Goal: Check status: Verify the current state of an ongoing process or item

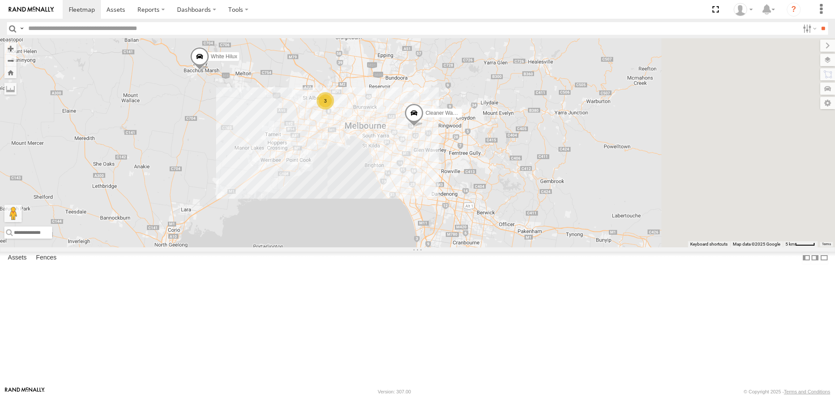
drag, startPoint x: 702, startPoint y: 308, endPoint x: 470, endPoint y: 239, distance: 242.3
click at [470, 239] on div "Buggzys HiAce #1 Buggzys HiAce #2 3 Cleaner Wagon #1 White Hilux" at bounding box center [417, 142] width 835 height 209
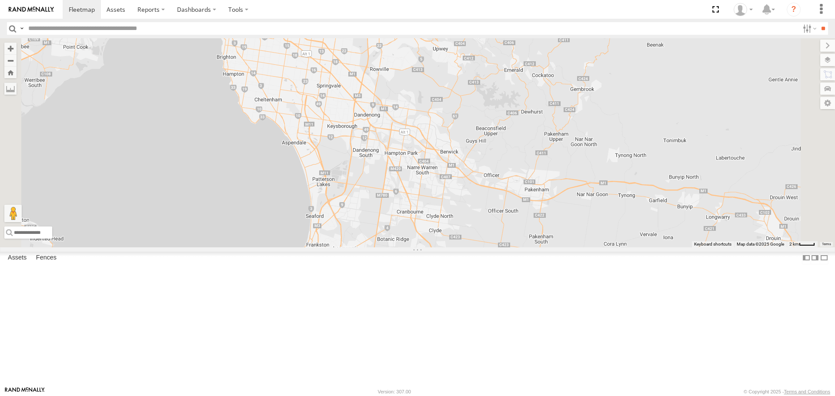
drag, startPoint x: 605, startPoint y: 339, endPoint x: 564, endPoint y: 290, distance: 63.9
click at [564, 247] on div "Buggzys HiAce #1 Buggzys HiAce #2 Cleaner Wagon #1 White Hilux 2 DBE322 - HiAce" at bounding box center [417, 142] width 835 height 209
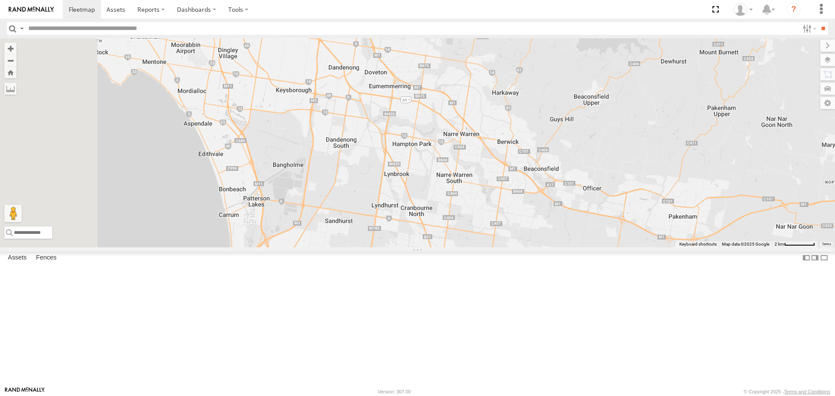
drag, startPoint x: 345, startPoint y: 179, endPoint x: 445, endPoint y: 250, distance: 122.3
click at [445, 247] on div "Buggzys HiAce #1 Buggzys HiAce #2 Cleaner Wagon #1 White Hilux DBE322 - HiAce" at bounding box center [417, 142] width 835 height 209
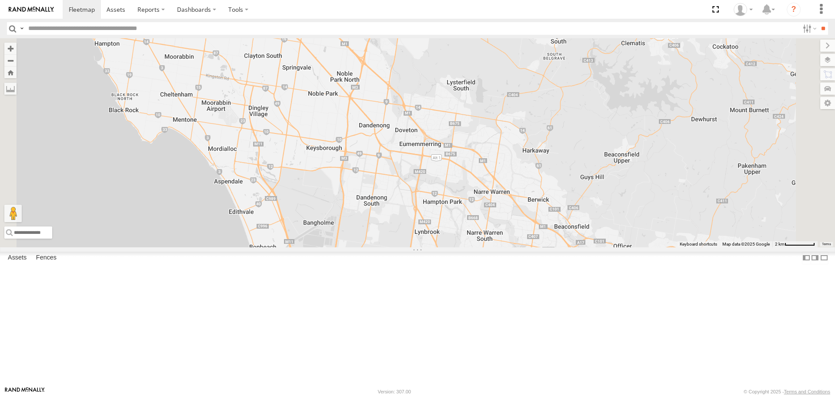
drag, startPoint x: 420, startPoint y: 306, endPoint x: 390, endPoint y: 295, distance: 31.8
click at [390, 247] on div "Buggzys HiAce #1 Buggzys HiAce #2 Cleaner Wagon #1 White Hilux DBE322 - HiAce" at bounding box center [417, 142] width 835 height 209
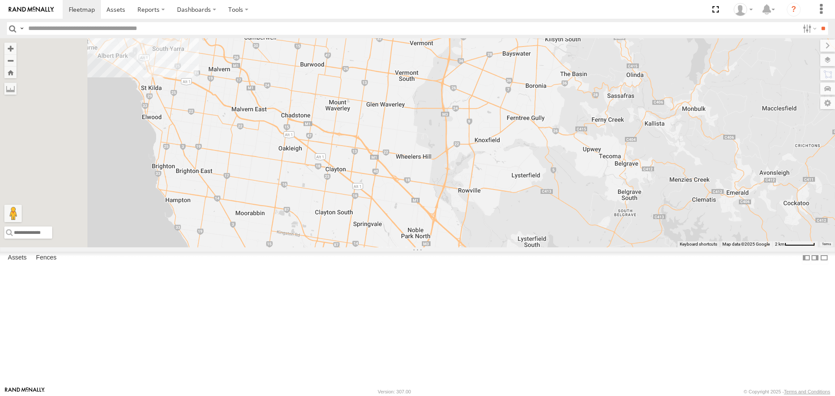
drag, startPoint x: 334, startPoint y: 198, endPoint x: 409, endPoint y: 351, distance: 170.2
click at [409, 247] on div "Buggzys HiAce #1 Buggzys HiAce #2 Cleaner Wagon #1 White Hilux DBE322 - HiAce" at bounding box center [417, 142] width 835 height 209
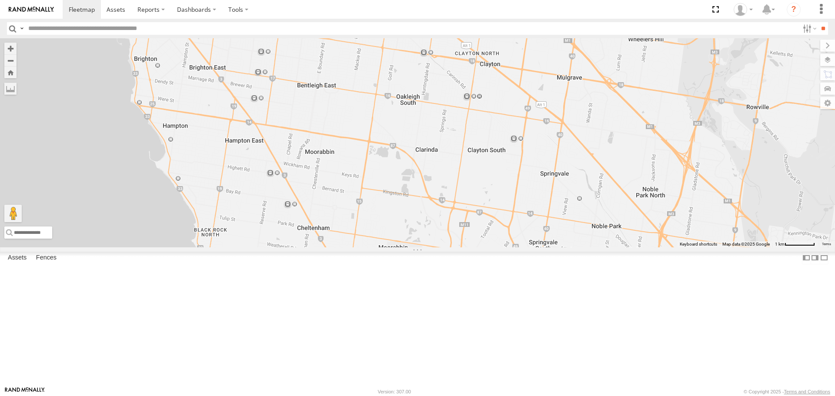
drag, startPoint x: 389, startPoint y: 322, endPoint x: 469, endPoint y: 307, distance: 80.5
click at [469, 247] on div "Buggzys HiAce #1 Buggzys HiAce #2 Cleaner Wagon #1 White Hilux DBE322 - HiAce" at bounding box center [417, 142] width 835 height 209
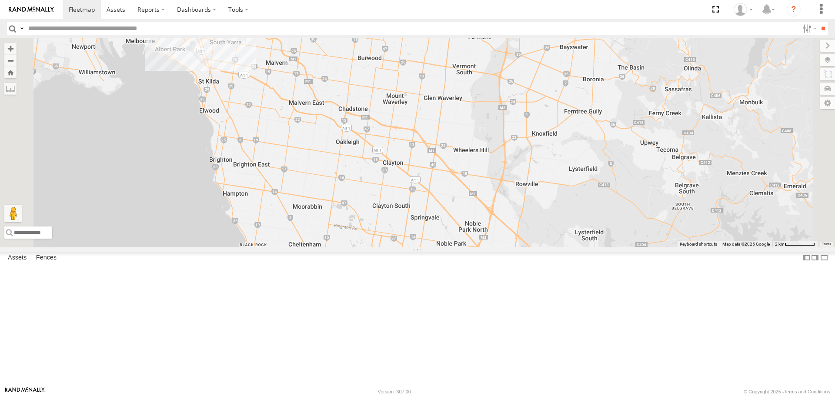
drag, startPoint x: 563, startPoint y: 155, endPoint x: 550, endPoint y: 164, distance: 15.9
click at [550, 164] on div "Buggzys HiAce #1 Buggzys HiAce #2 Cleaner Wagon #1 White Hilux DBE322 - HiAce" at bounding box center [417, 142] width 835 height 209
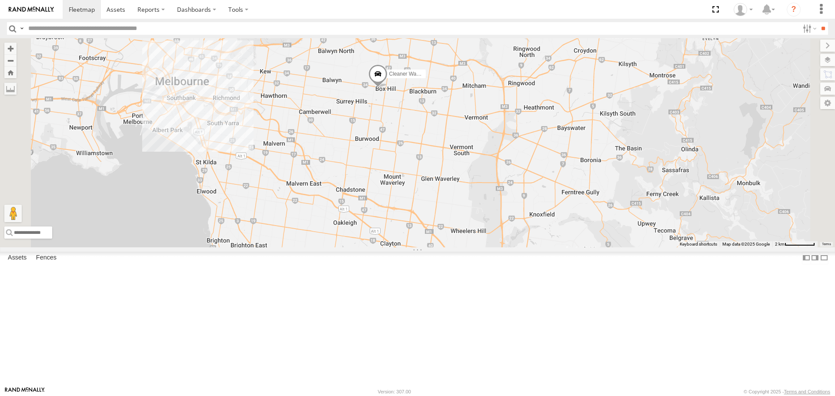
drag, startPoint x: 578, startPoint y: 81, endPoint x: 576, endPoint y: 163, distance: 81.8
click at [576, 163] on div "Buggzys HiAce #1 Buggzys HiAce #2 Cleaner Wagon #1 White Hilux DBE322 - HiAce" at bounding box center [417, 142] width 835 height 209
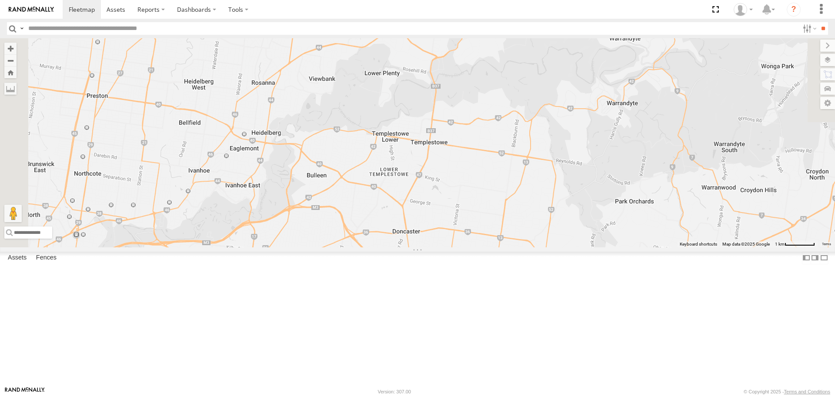
drag, startPoint x: 411, startPoint y: 70, endPoint x: 512, endPoint y: 318, distance: 268.4
click at [512, 247] on div "Buggzys HiAce #1 Buggzys HiAce #2 Cleaner Wagon #1 White Hilux DBE322 - HiAce" at bounding box center [417, 142] width 835 height 209
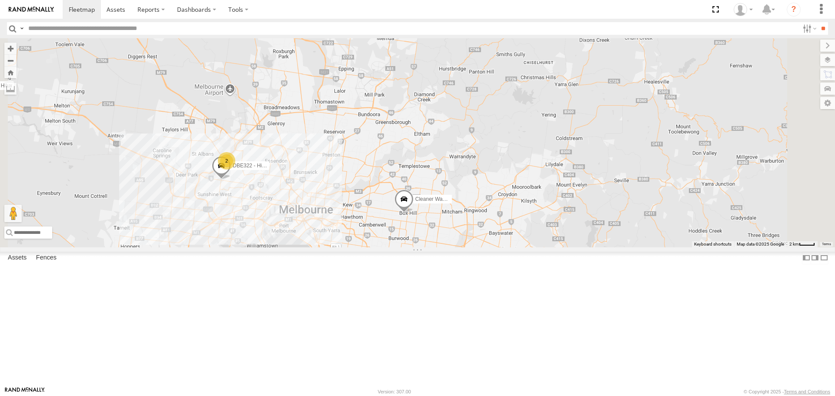
drag, startPoint x: 512, startPoint y: 318, endPoint x: 516, endPoint y: 259, distance: 59.4
click at [414, 213] on span at bounding box center [404, 201] width 19 height 23
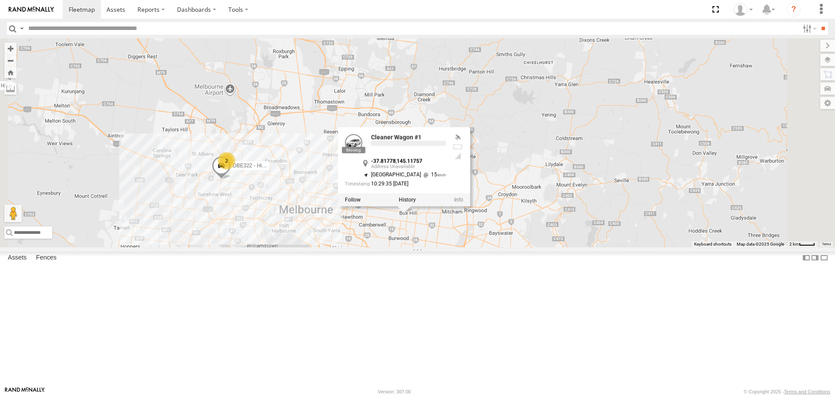
click at [476, 182] on div "Buggzys HiAce #1 Buggzys HiAce #2 Cleaner Wagon #1 White Hilux DBE322 - HiAce 2…" at bounding box center [417, 142] width 835 height 209
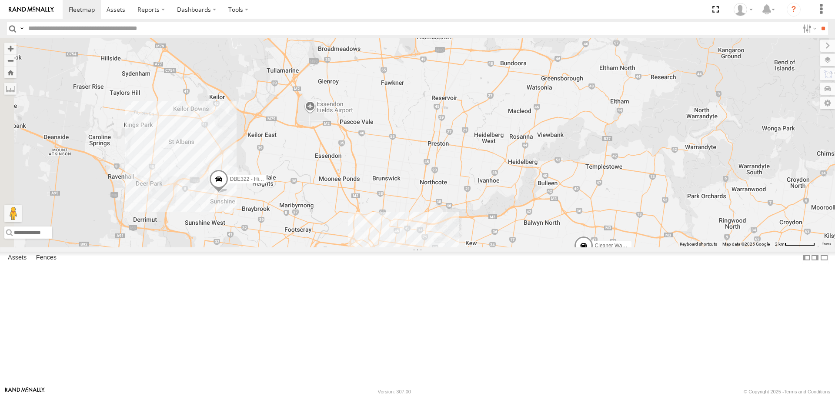
drag, startPoint x: 468, startPoint y: 176, endPoint x: 603, endPoint y: 118, distance: 147.3
click at [603, 118] on div "Buggzys HiAce #1 Buggzys HiAce #2 Cleaner Wagon #1 White Hilux DBE322 - HiAce" at bounding box center [417, 142] width 835 height 209
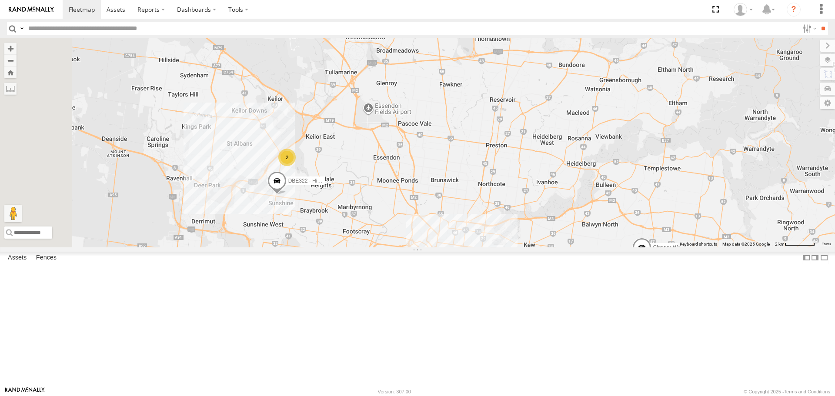
drag, startPoint x: 600, startPoint y: 118, endPoint x: 659, endPoint y: 121, distance: 58.4
click at [659, 121] on div "Buggzys HiAce #1 Buggzys HiAce #2 Cleaner Wagon #1 White Hilux DBE322 - HiAce 2" at bounding box center [417, 142] width 835 height 209
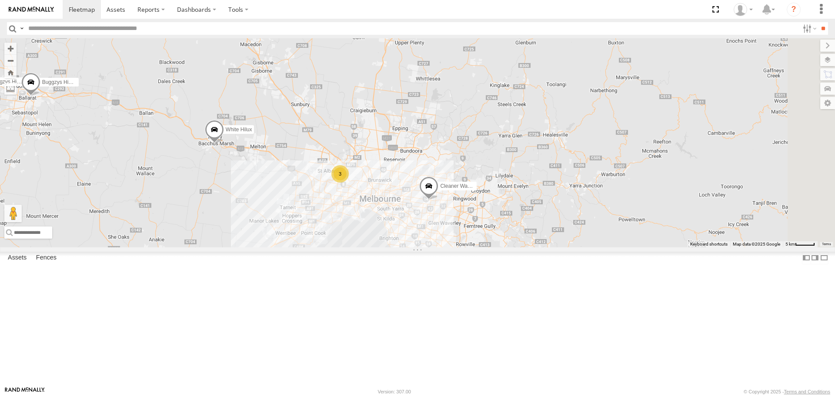
drag, startPoint x: 568, startPoint y: 246, endPoint x: 358, endPoint y: 250, distance: 209.7
click at [358, 247] on div "Buggzys HiAce #1 Buggzys HiAce #2 3 Cleaner Wagon #1 White Hilux" at bounding box center [417, 142] width 835 height 209
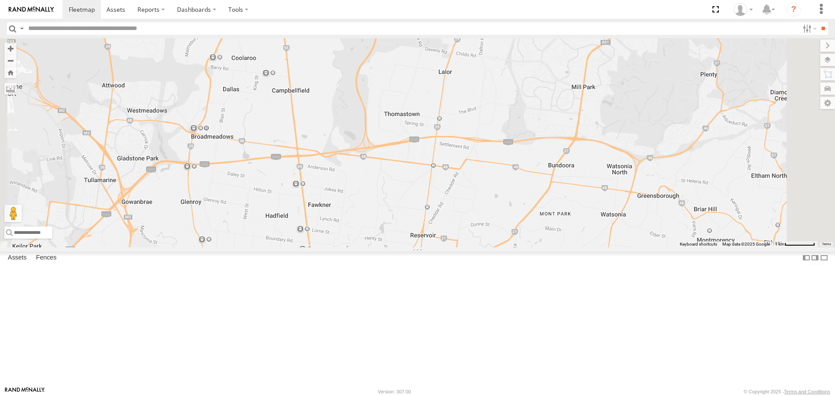
drag, startPoint x: 495, startPoint y: 234, endPoint x: 461, endPoint y: 339, distance: 109.8
click at [461, 247] on div "Buggzys HiAce #1 Buggzys HiAce #2 Cleaner Wagon #1 White Hilux DBE322 - HiAce" at bounding box center [417, 142] width 835 height 209
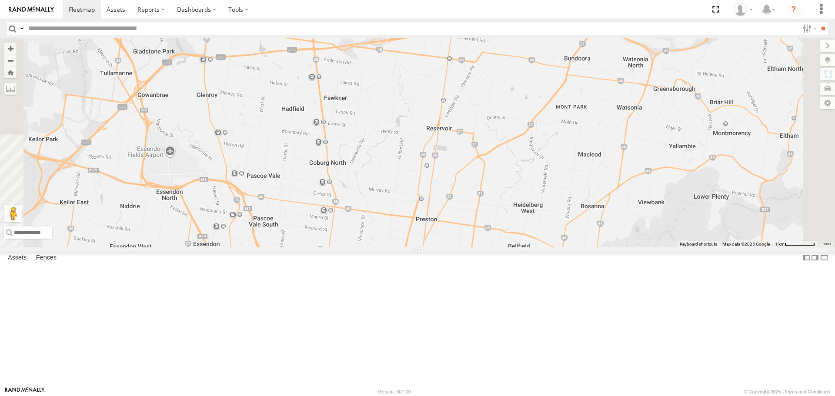
drag, startPoint x: 486, startPoint y: 325, endPoint x: 502, endPoint y: 216, distance: 110.7
click at [502, 216] on div "Buggzys HiAce #1 Buggzys HiAce #2 Cleaner Wagon #1 White Hilux DBE322 - HiAce" at bounding box center [417, 142] width 835 height 209
